Goal: Transaction & Acquisition: Purchase product/service

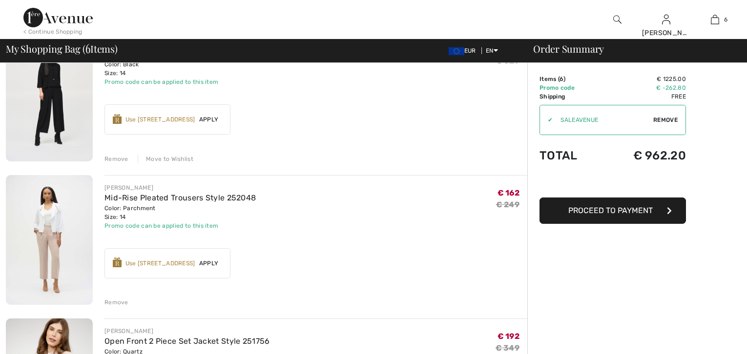
scroll to position [433, 0]
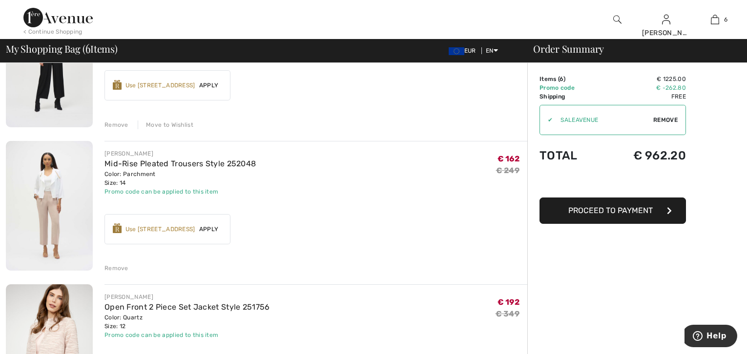
click at [62, 205] on img at bounding box center [49, 206] width 87 height 130
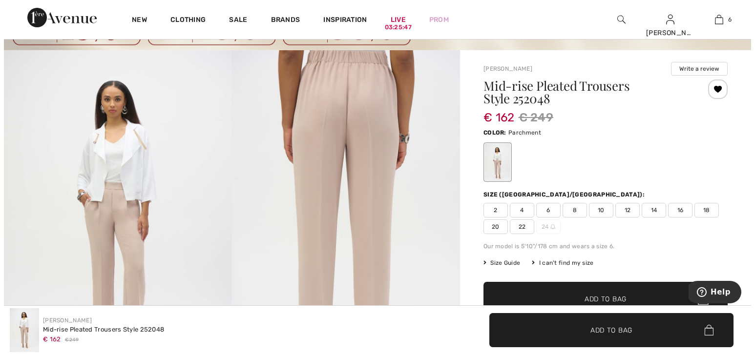
scroll to position [54, 0]
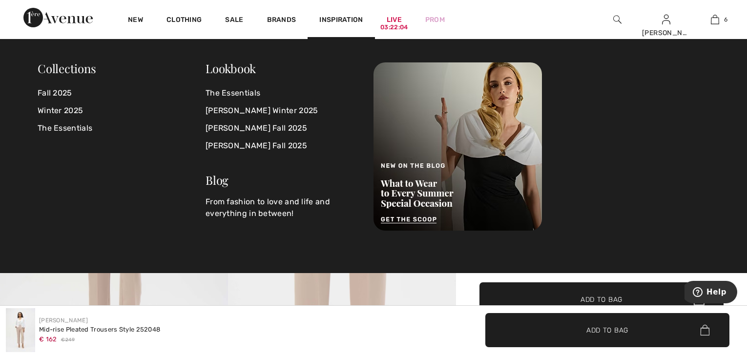
click at [614, 22] on img at bounding box center [617, 20] width 8 height 12
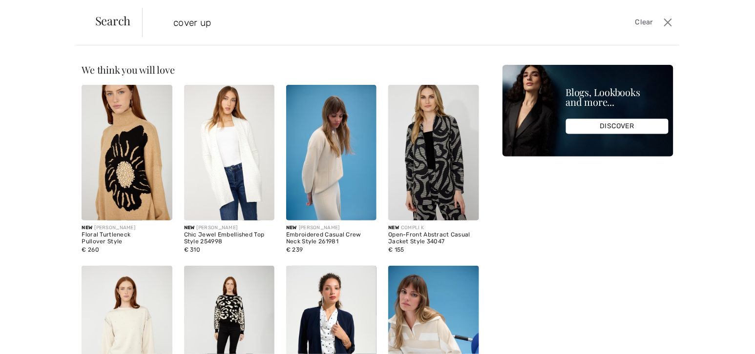
type input "cover up"
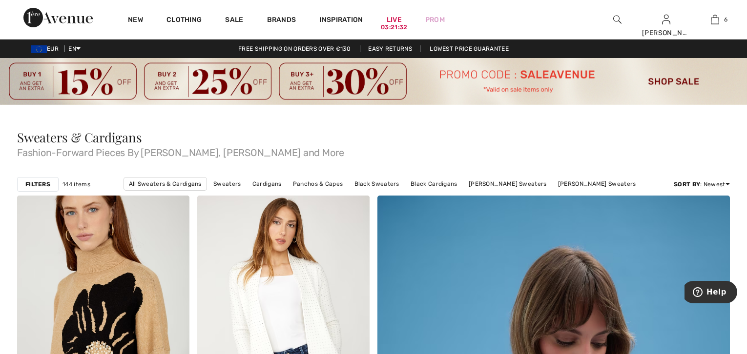
click at [616, 19] on img at bounding box center [617, 20] width 8 height 12
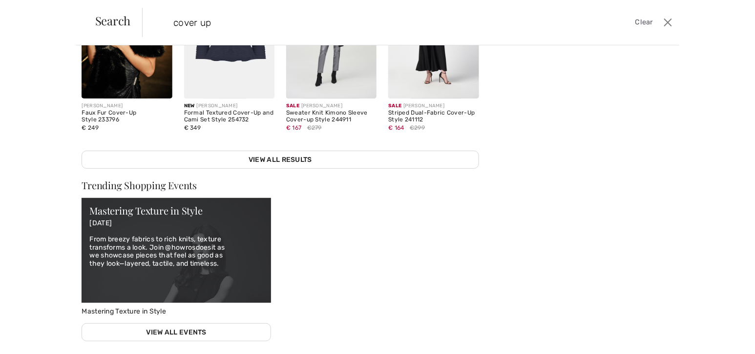
scroll to position [303, 0]
type input "cover up"
click at [271, 155] on link "View All Results" at bounding box center [280, 159] width 397 height 18
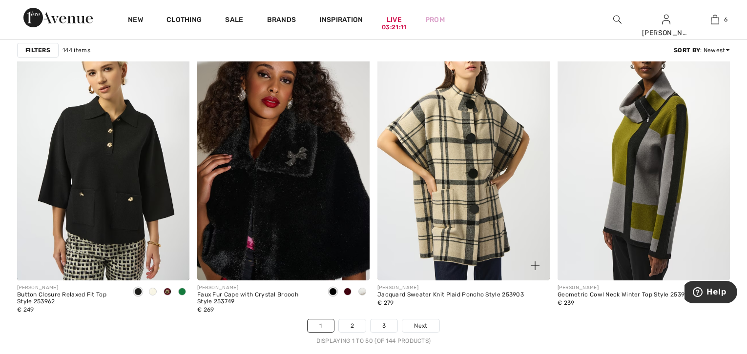
scroll to position [4555, 0]
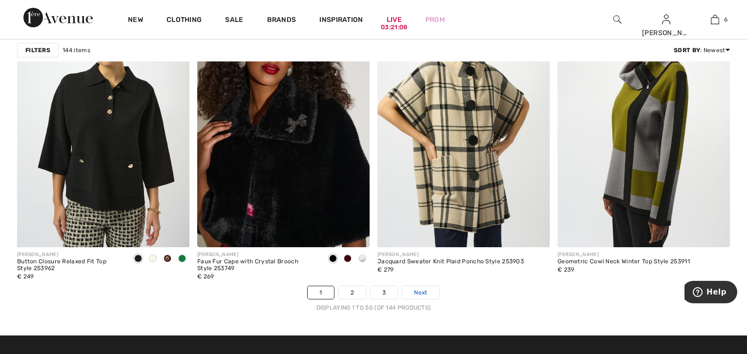
click at [426, 291] on span "Next" at bounding box center [420, 292] width 13 height 9
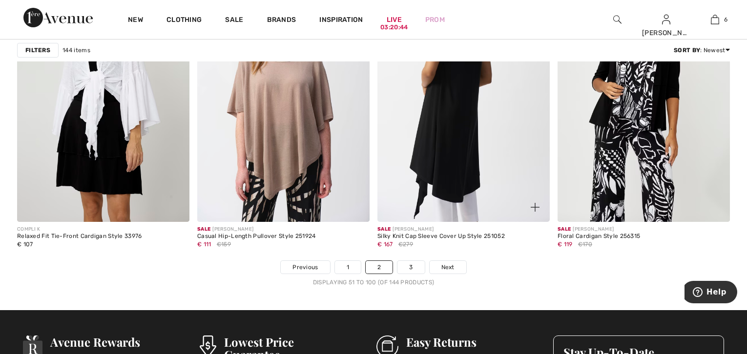
scroll to position [4555, 0]
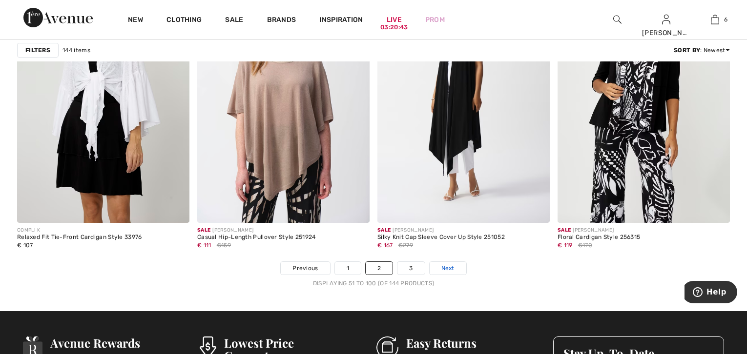
click at [444, 265] on span "Next" at bounding box center [447, 268] width 13 height 9
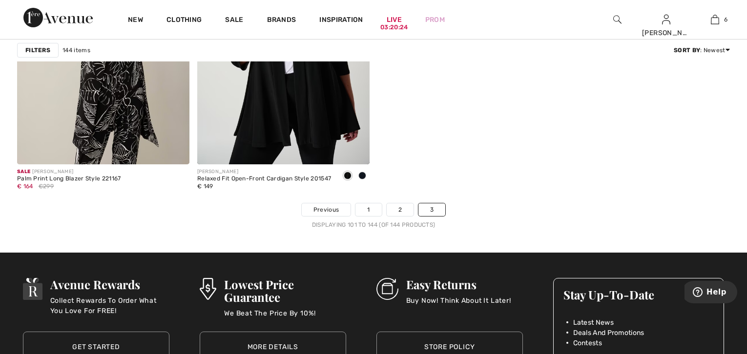
scroll to position [4338, 0]
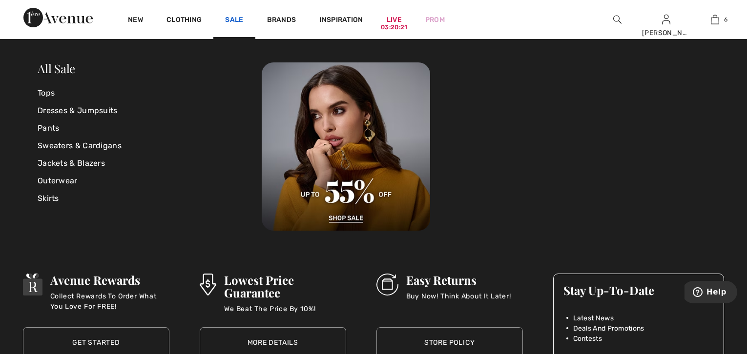
click at [237, 20] on link "Sale" at bounding box center [234, 21] width 18 height 10
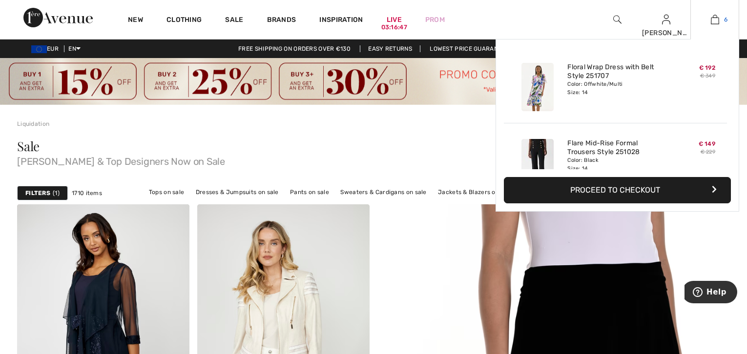
click at [716, 21] on img at bounding box center [715, 20] width 8 height 12
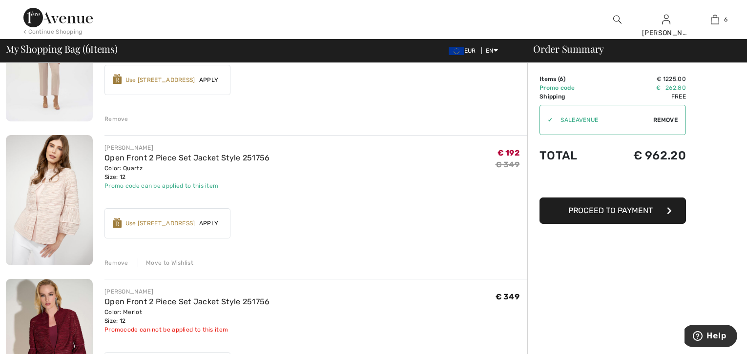
scroll to position [596, 0]
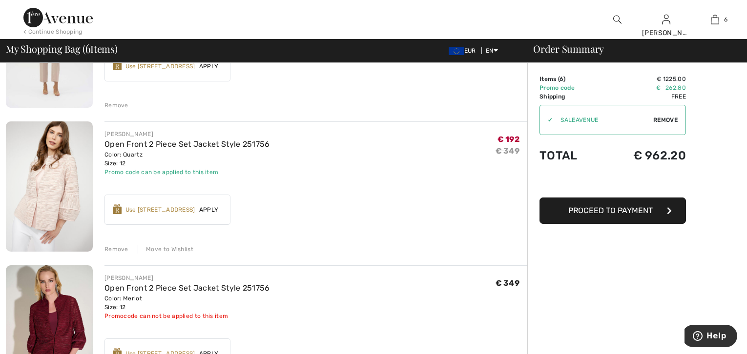
click at [116, 248] on div "Remove" at bounding box center [116, 249] width 24 height 9
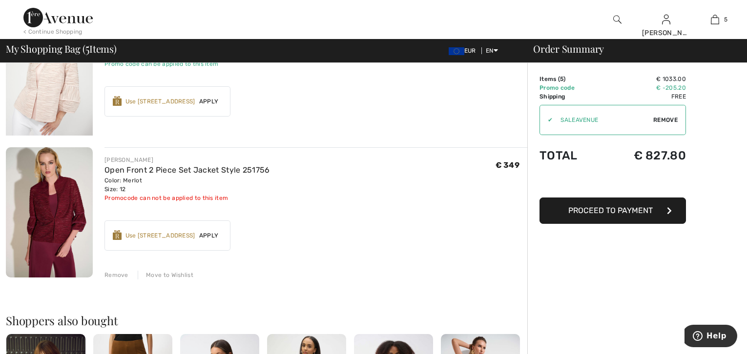
scroll to position [693, 0]
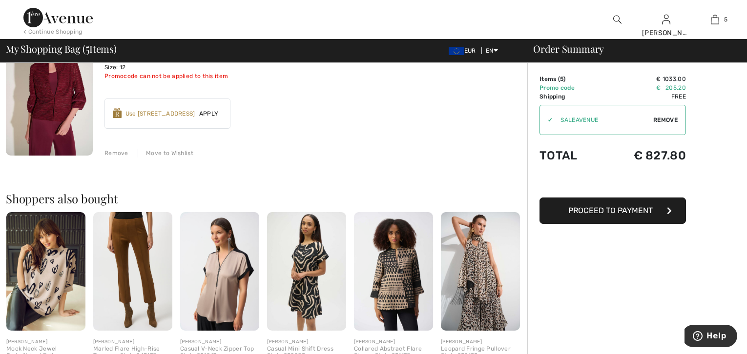
click at [111, 154] on div "Remove" at bounding box center [116, 153] width 24 height 9
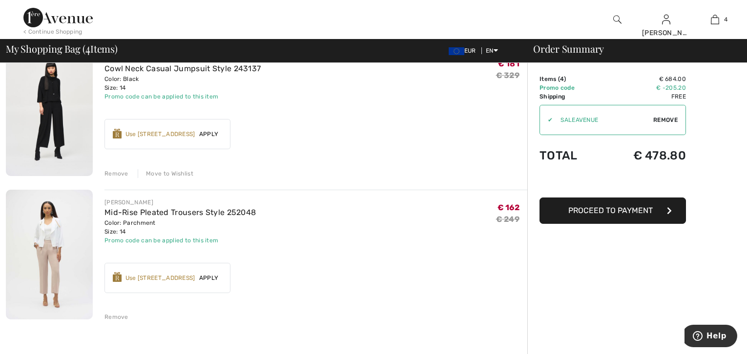
scroll to position [382, 0]
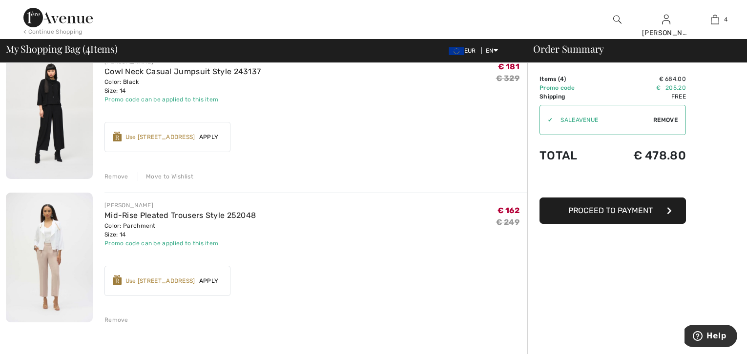
click at [41, 222] on img at bounding box center [49, 258] width 87 height 130
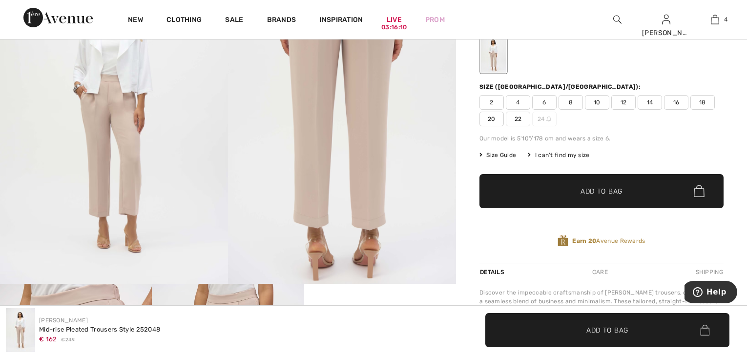
click at [103, 123] on img at bounding box center [114, 113] width 228 height 342
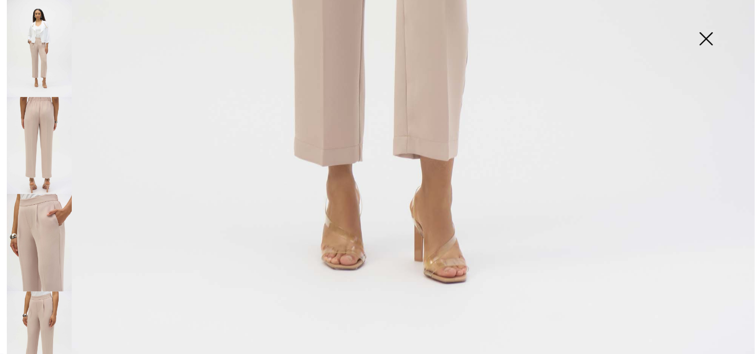
scroll to position [764, 0]
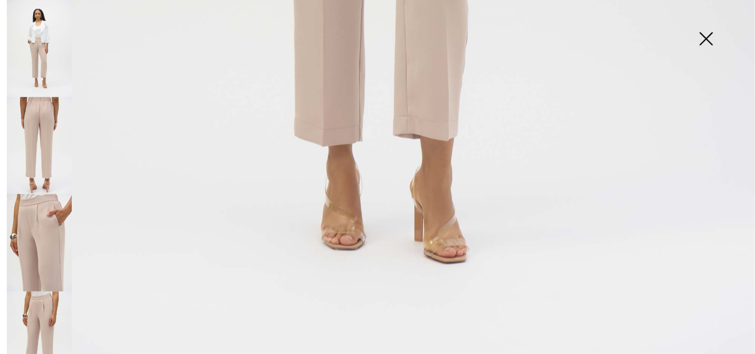
click at [32, 59] on img at bounding box center [39, 48] width 65 height 97
click at [703, 35] on img at bounding box center [705, 40] width 49 height 50
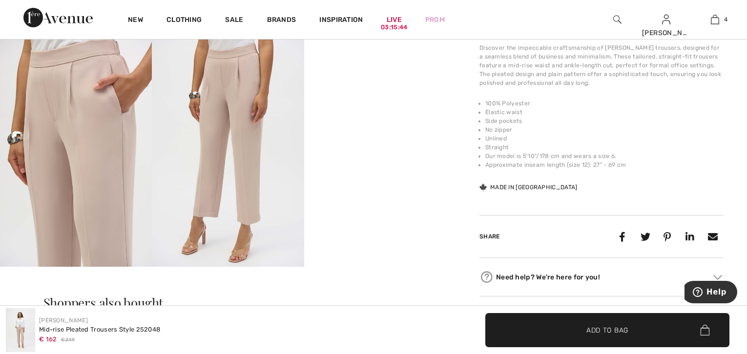
scroll to position [596, 0]
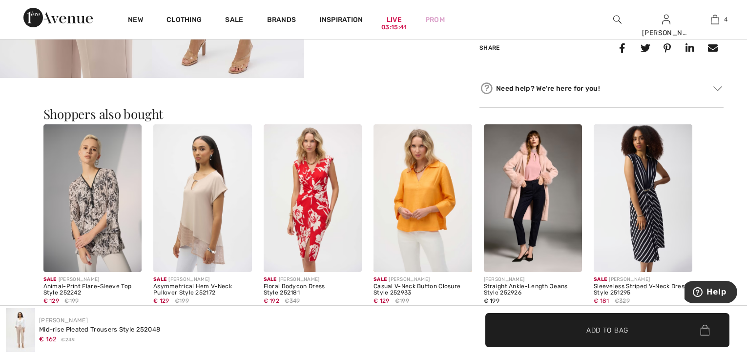
click at [715, 86] on img at bounding box center [717, 88] width 9 height 5
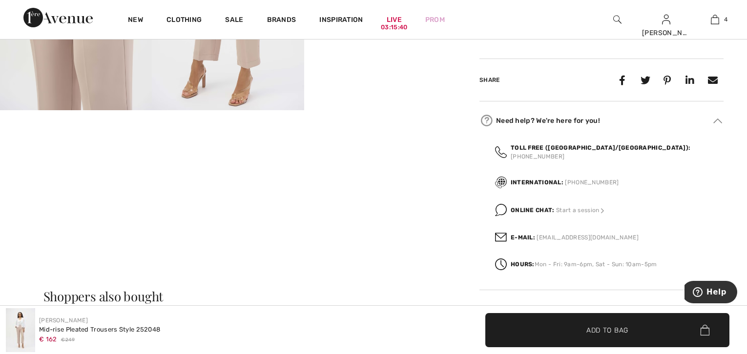
scroll to position [379, 0]
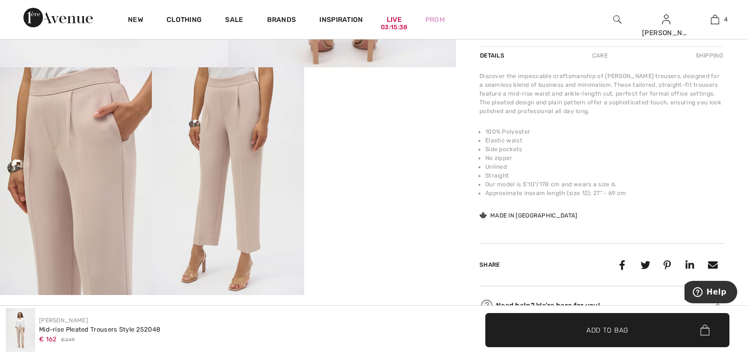
click at [396, 140] on video "Your browser does not support the video tag." at bounding box center [380, 105] width 152 height 76
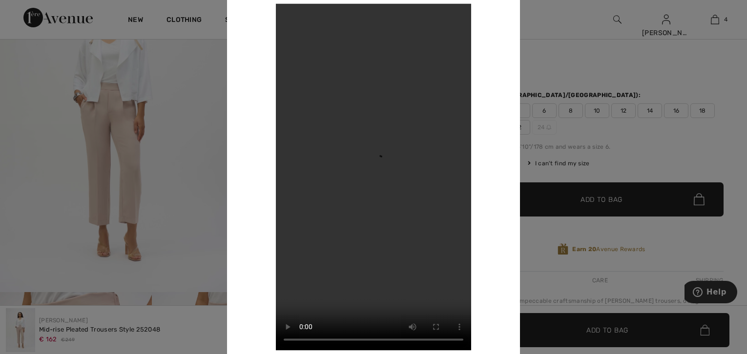
scroll to position [163, 0]
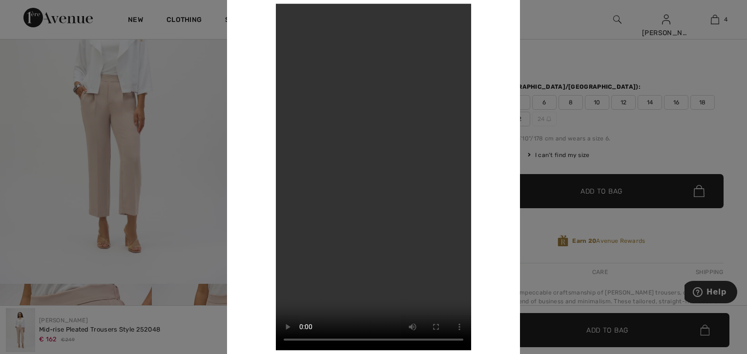
click at [598, 49] on div at bounding box center [373, 177] width 747 height 354
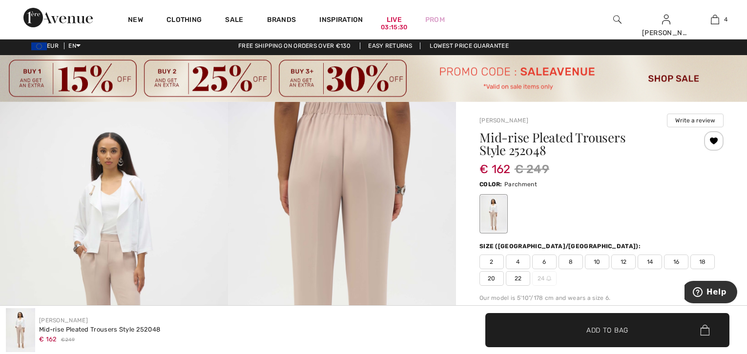
scroll to position [0, 0]
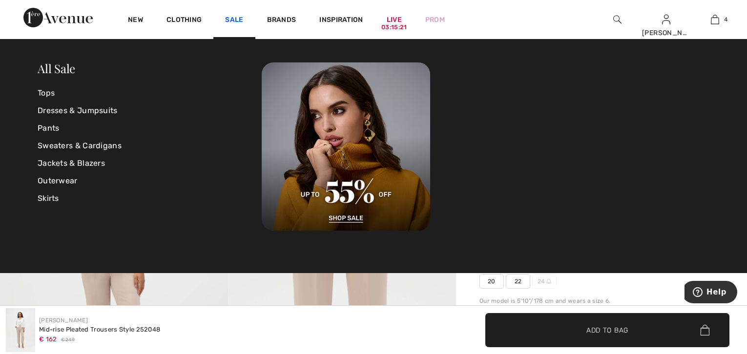
click at [236, 23] on link "Sale" at bounding box center [234, 21] width 18 height 10
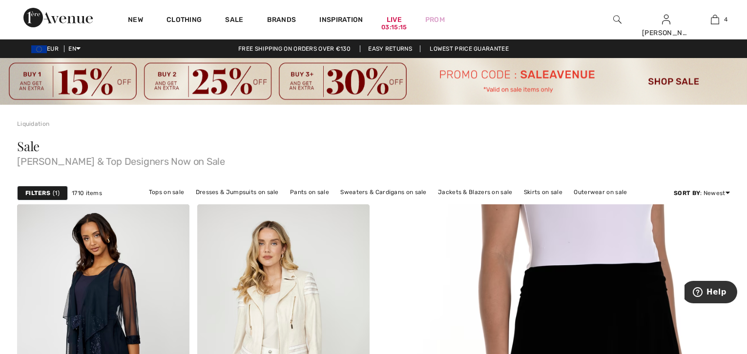
click at [34, 190] on strong "Filters" at bounding box center [37, 193] width 25 height 9
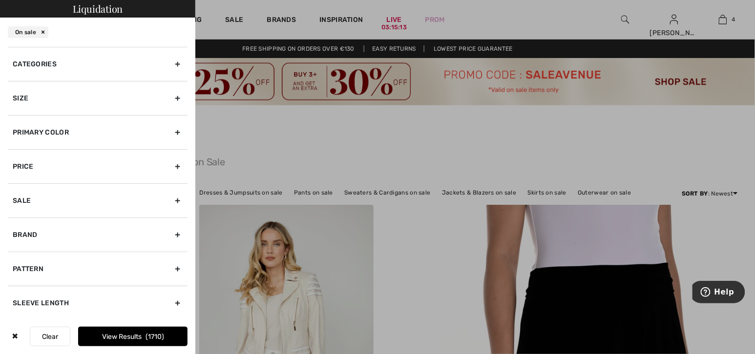
click at [21, 229] on div "Brand" at bounding box center [98, 235] width 180 height 34
click at [15, 253] on input"] "[PERSON_NAME]" at bounding box center [16, 256] width 7 height 7
checkbox input"] "true"
click at [35, 96] on div "Size" at bounding box center [98, 98] width 180 height 34
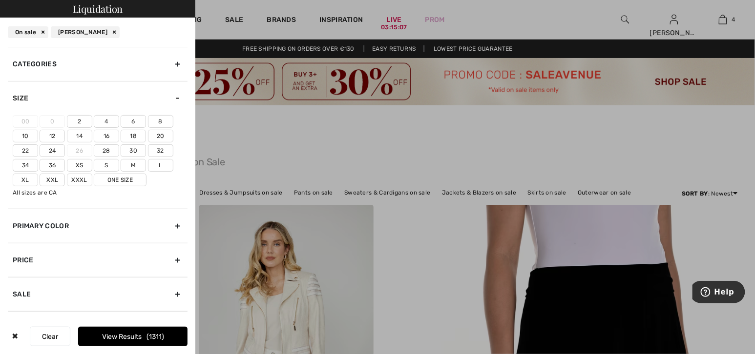
click at [80, 135] on label "14" at bounding box center [79, 136] width 25 height 13
click at [0, 0] on input"] "14" at bounding box center [0, 0] width 0 height 0
click at [55, 137] on label "12" at bounding box center [52, 136] width 25 height 13
click at [0, 0] on input"] "12" at bounding box center [0, 0] width 0 height 0
click at [156, 163] on label "L" at bounding box center [160, 165] width 25 height 13
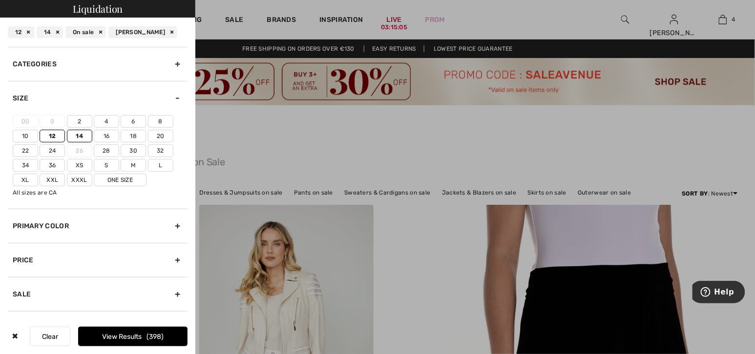
click at [0, 0] on input"] "L" at bounding box center [0, 0] width 0 height 0
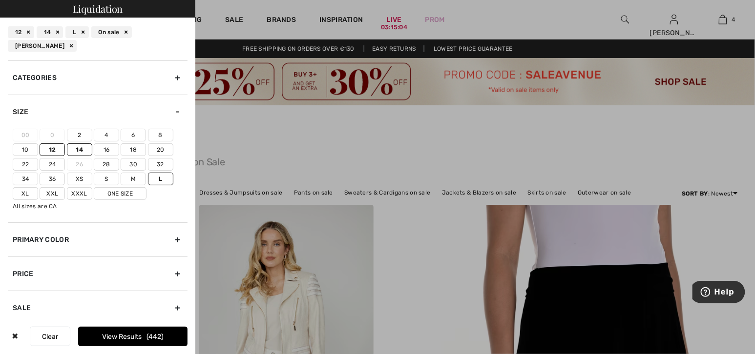
click at [23, 188] on label "Xl" at bounding box center [25, 193] width 25 height 13
click at [0, 0] on input"] "Xl" at bounding box center [0, 0] width 0 height 0
click at [113, 191] on label "One Size" at bounding box center [120, 193] width 53 height 13
click at [0, 0] on input"] "One Size" at bounding box center [0, 0] width 0 height 0
click at [132, 178] on label "M" at bounding box center [133, 179] width 25 height 13
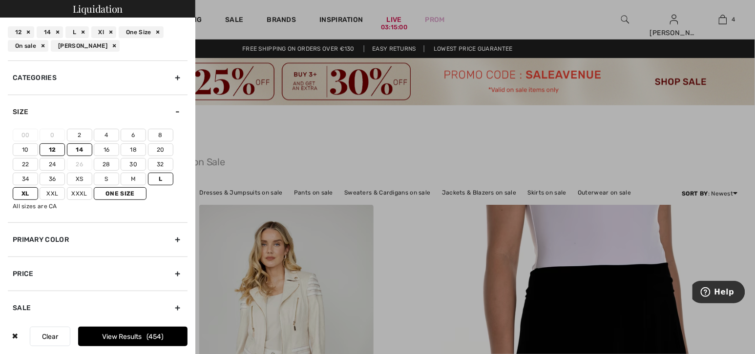
click at [0, 0] on input"] "M" at bounding box center [0, 0] width 0 height 0
click at [115, 337] on button "View Results 473" at bounding box center [132, 337] width 109 height 20
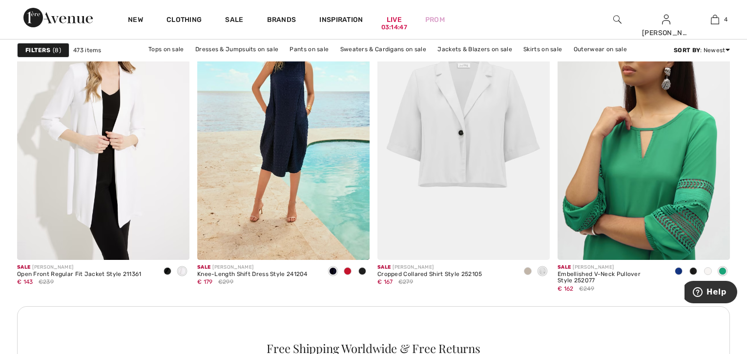
scroll to position [1139, 0]
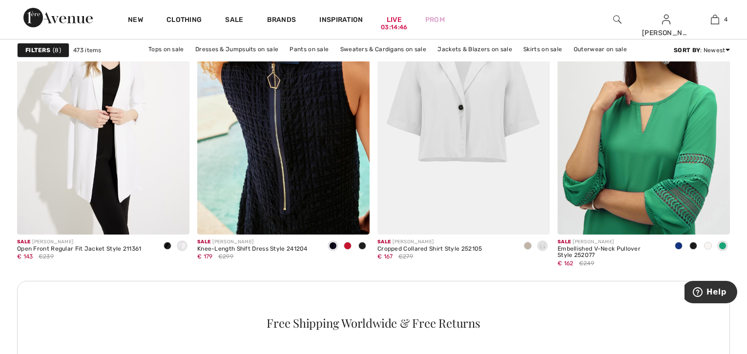
click at [272, 142] on img at bounding box center [283, 105] width 172 height 259
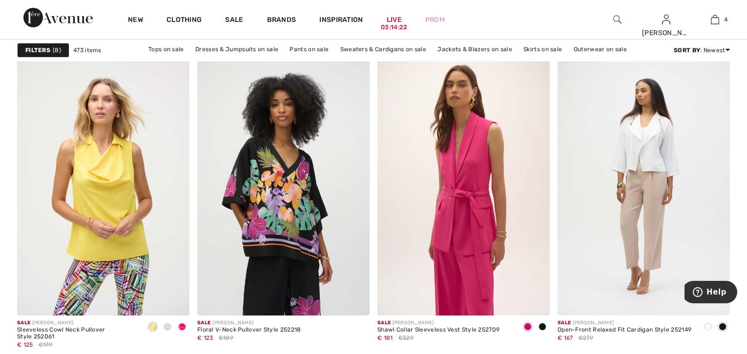
scroll to position [3145, 0]
click at [631, 164] on img at bounding box center [643, 186] width 172 height 259
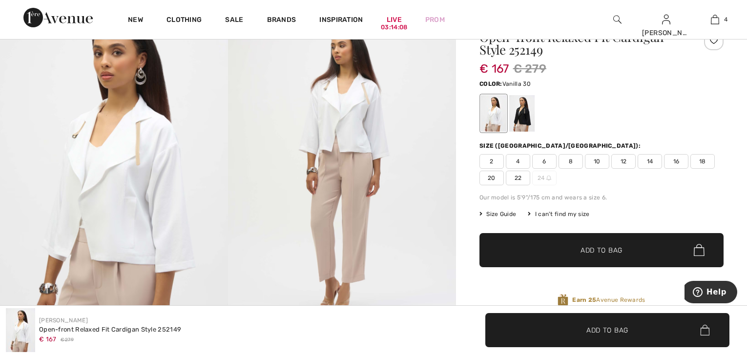
scroll to position [108, 0]
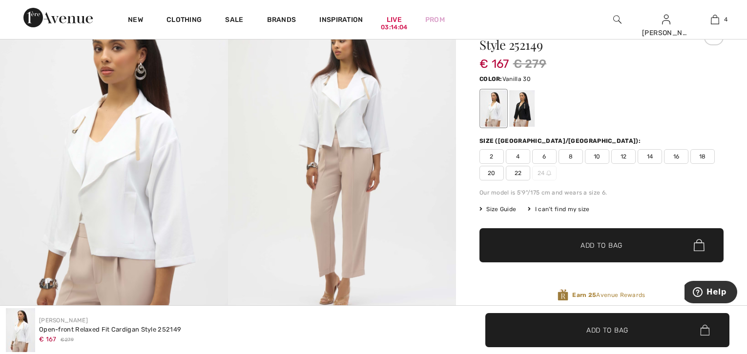
click at [647, 157] on span "14" at bounding box center [649, 156] width 24 height 15
click at [587, 237] on span "✔ Added to Bag Add to Bag" at bounding box center [601, 245] width 244 height 34
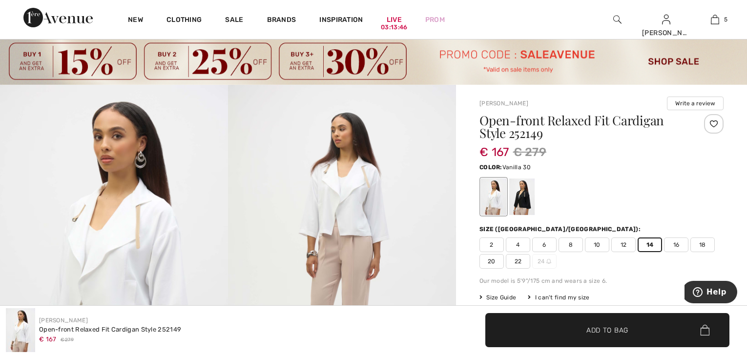
scroll to position [0, 0]
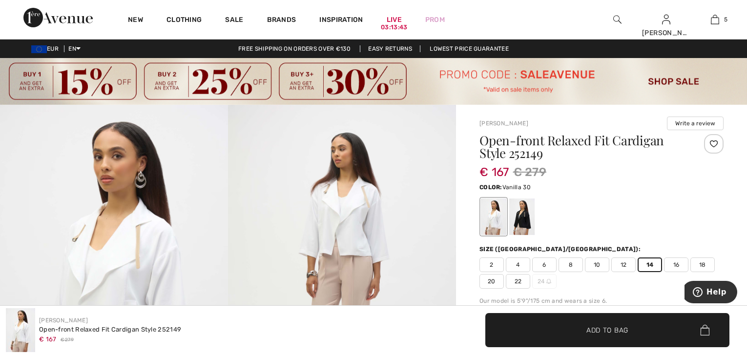
click at [713, 143] on div at bounding box center [714, 144] width 20 height 20
click at [525, 223] on div at bounding box center [521, 217] width 25 height 37
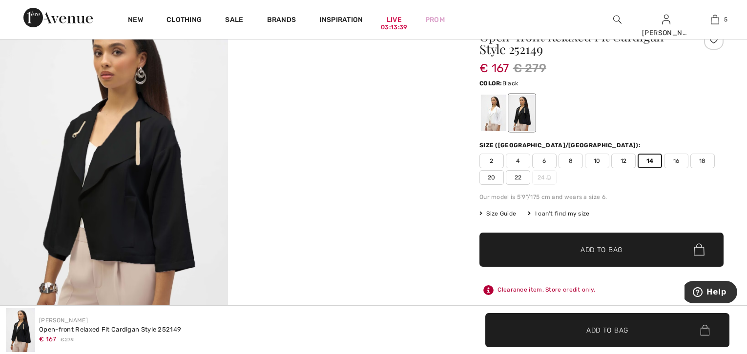
scroll to position [108, 0]
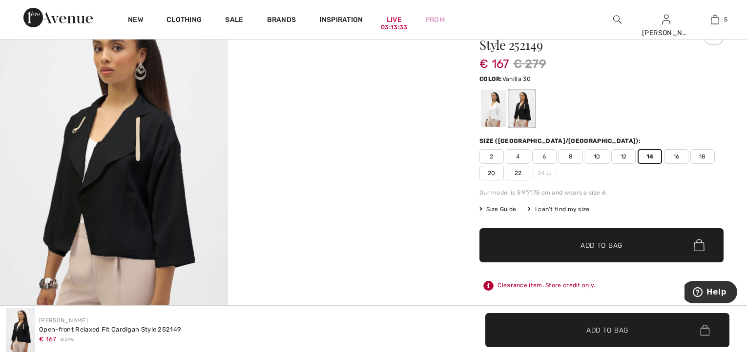
click at [494, 120] on div at bounding box center [493, 108] width 25 height 37
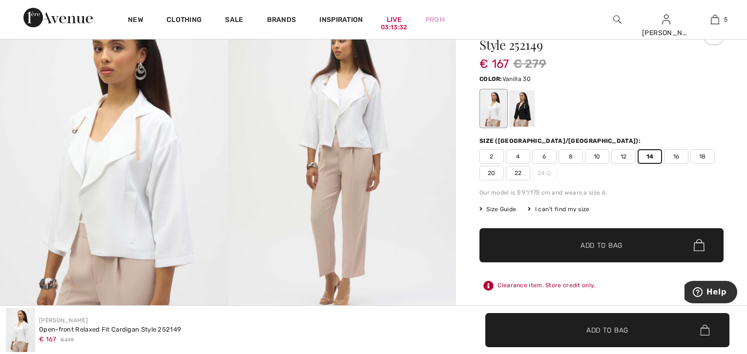
click at [623, 154] on span "12" at bounding box center [623, 156] width 24 height 15
click at [572, 237] on span "✔ Added to Bag Add to Bag" at bounding box center [601, 245] width 244 height 34
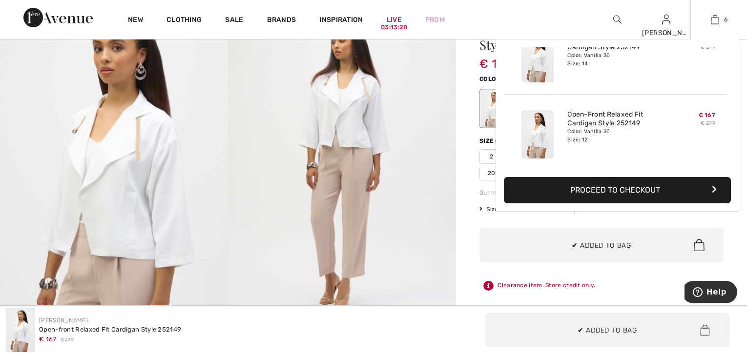
scroll to position [0, 0]
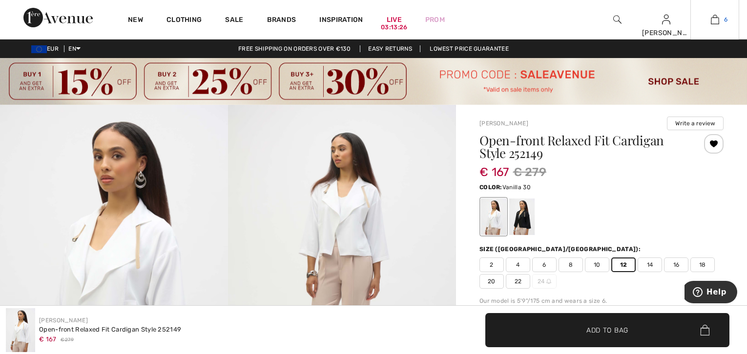
click at [713, 18] on img at bounding box center [715, 20] width 8 height 12
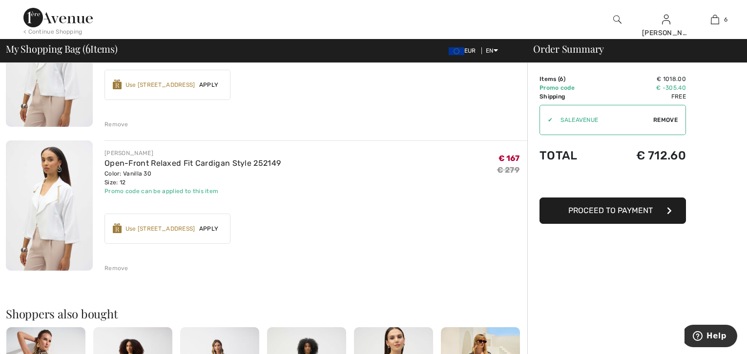
scroll to position [651, 0]
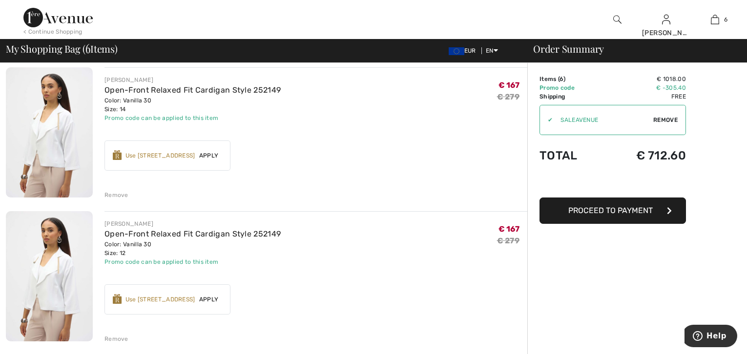
click at [121, 195] on div "Remove" at bounding box center [116, 195] width 24 height 9
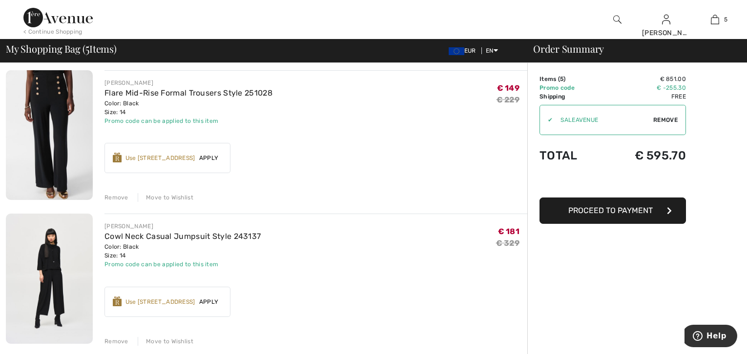
scroll to position [54, 0]
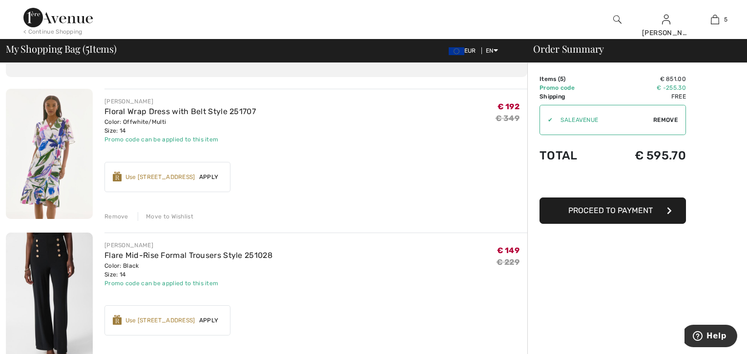
click at [45, 132] on img at bounding box center [49, 154] width 87 height 130
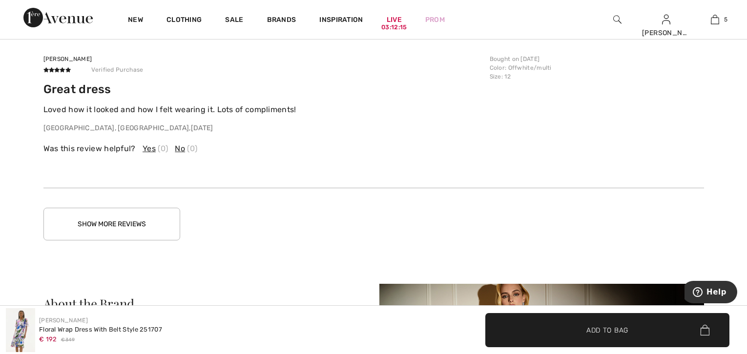
scroll to position [1789, 0]
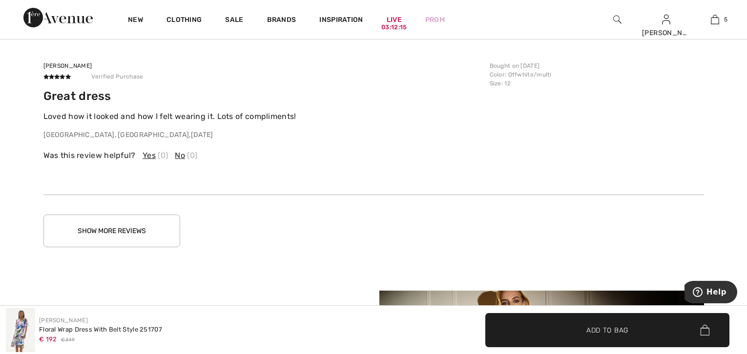
click at [111, 225] on button "Show More Reviews" at bounding box center [111, 231] width 137 height 33
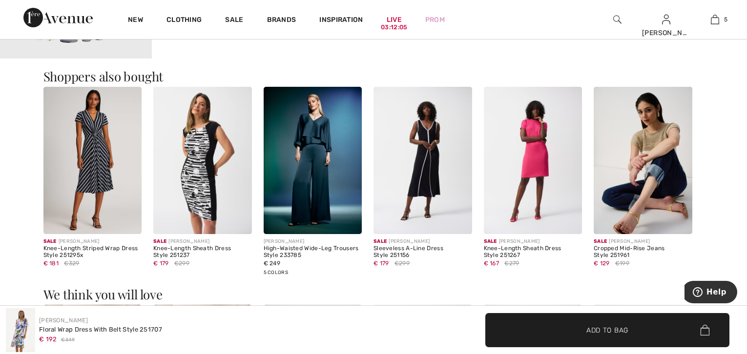
scroll to position [0, 0]
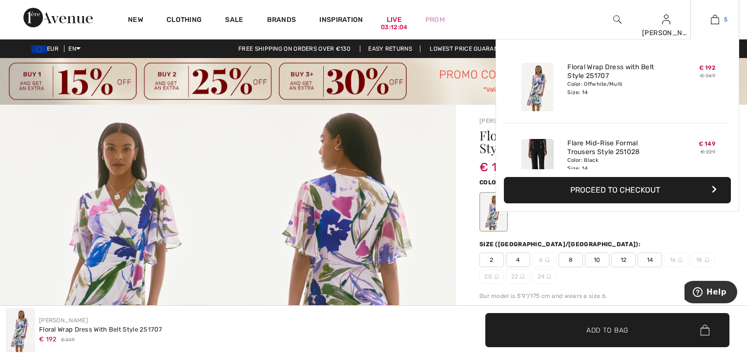
click at [712, 19] on img at bounding box center [715, 20] width 8 height 12
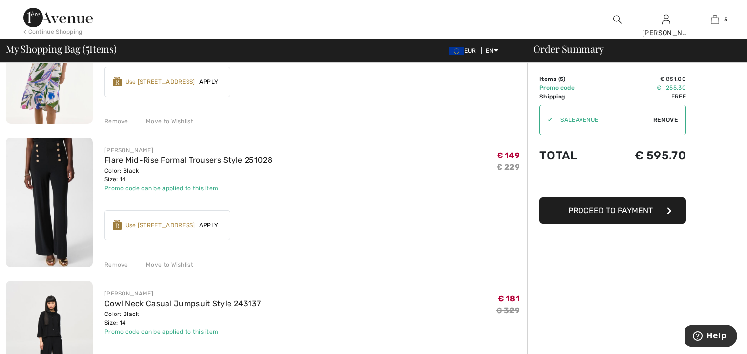
scroll to position [163, 0]
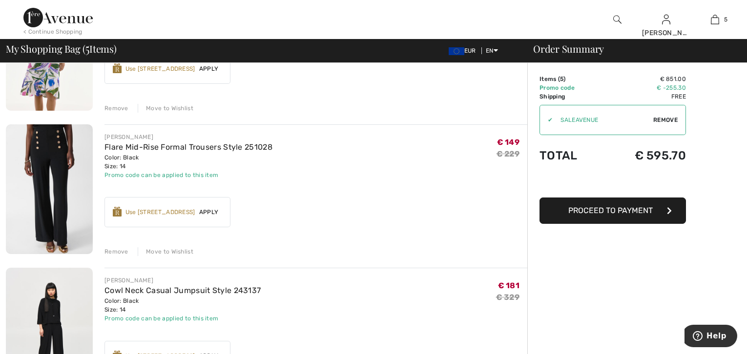
click at [117, 250] on div "Remove" at bounding box center [116, 251] width 24 height 9
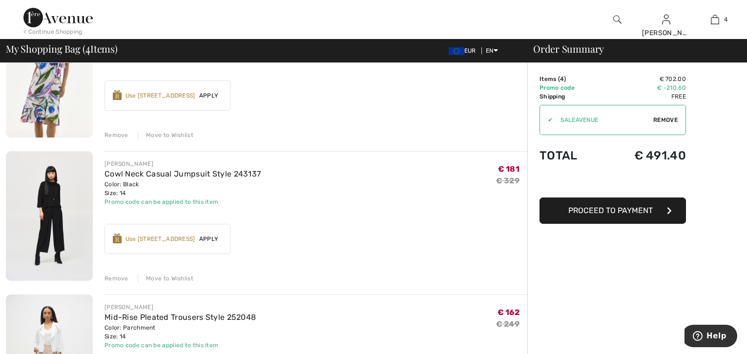
scroll to position [54, 0]
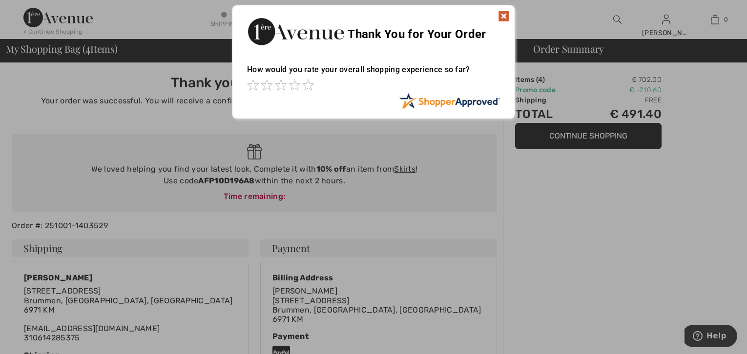
click at [502, 17] on img at bounding box center [504, 16] width 12 height 12
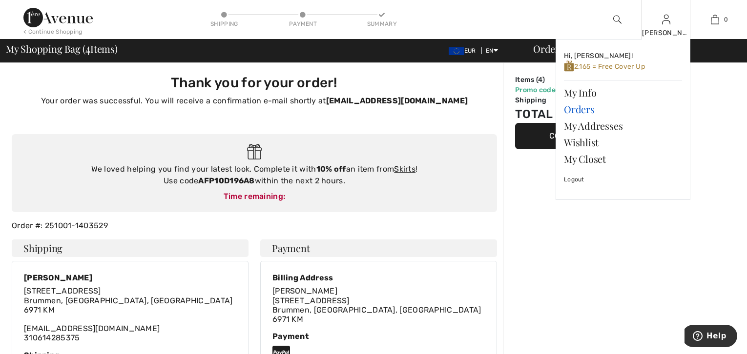
click at [574, 107] on link "Orders" at bounding box center [623, 109] width 118 height 17
